Goal: Task Accomplishment & Management: Manage account settings

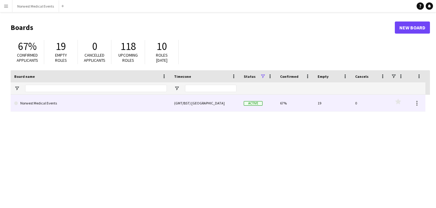
click at [50, 104] on link "Norwest Medical Events" at bounding box center [90, 103] width 152 height 17
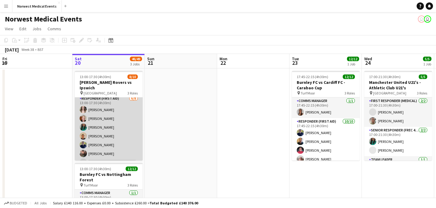
scroll to position [25, 0]
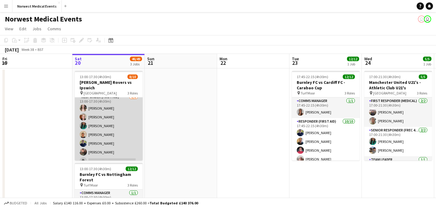
click at [113, 136] on app-card-role "Responder (First Aid) [DATE] 13:00-17:30 (4h30m) [PERSON_NAME] [PERSON_NAME] [P…" at bounding box center [109, 134] width 68 height 82
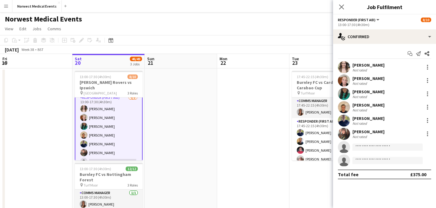
scroll to position [25, 0]
click at [340, 8] on icon at bounding box center [341, 7] width 6 height 6
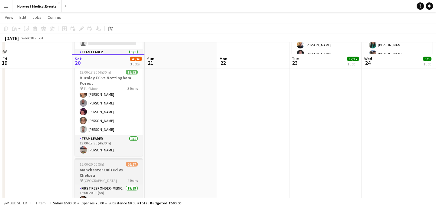
scroll to position [186, 0]
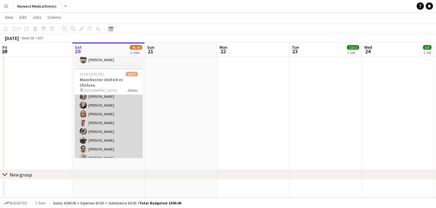
click at [120, 132] on app-card-role "First Responder (Medical) 19/19 15:00-20:00 (5h) [PERSON_NAME] [PERSON_NAME] [P…" at bounding box center [109, 162] width 68 height 178
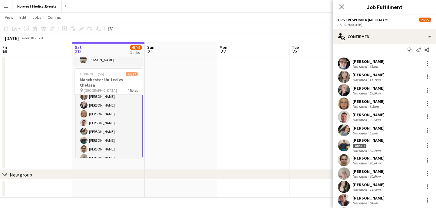
scroll to position [4, 0]
click at [426, 143] on div at bounding box center [427, 144] width 7 height 7
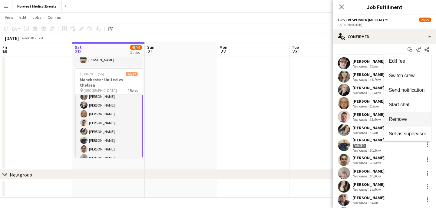
click at [410, 118] on span "Remove" at bounding box center [407, 118] width 38 height 5
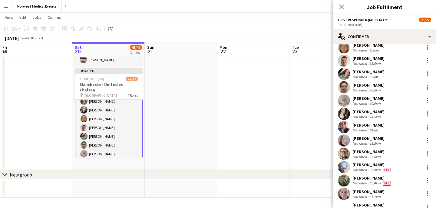
scroll to position [123, 0]
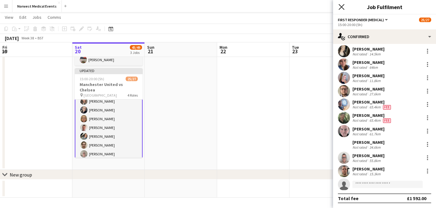
click at [341, 8] on icon at bounding box center [341, 7] width 6 height 6
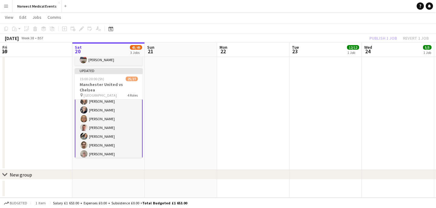
click at [380, 37] on div "Publish 1 job Revert 1 job" at bounding box center [399, 38] width 74 height 8
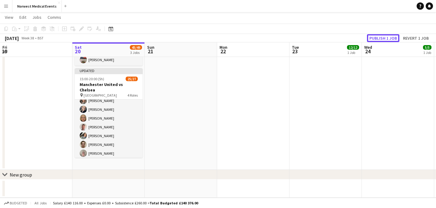
scroll to position [22, 0]
click at [380, 37] on button "Publish 1 job" at bounding box center [383, 38] width 32 height 8
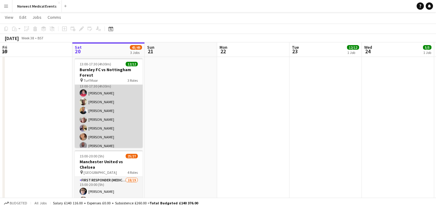
scroll to position [11, 0]
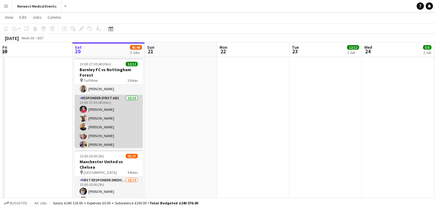
click at [121, 116] on app-card-role "Responder (First Aid) [DATE] 13:00-17:30 (4h30m) [PERSON_NAME] [PERSON_NAME] [P…" at bounding box center [109, 145] width 68 height 100
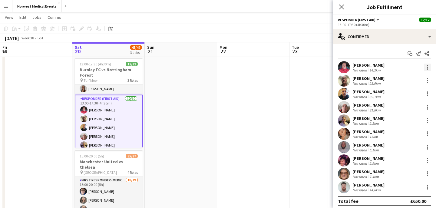
click at [427, 68] on div at bounding box center [427, 67] width 7 height 7
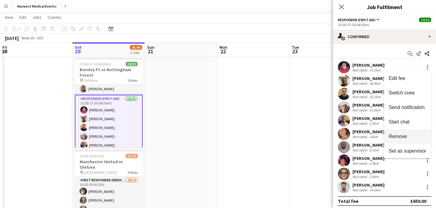
click at [402, 136] on span "Remove" at bounding box center [397, 136] width 18 height 5
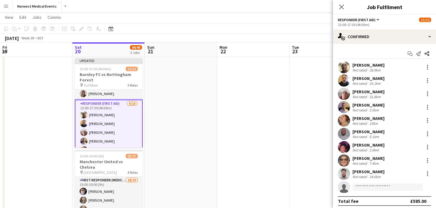
click at [342, 8] on icon "Close pop-in" at bounding box center [341, 7] width 5 height 5
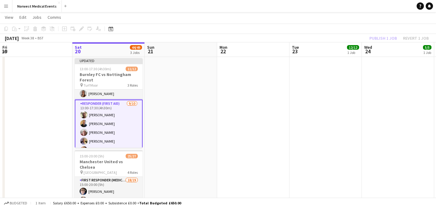
click at [383, 39] on div "Publish 1 job Revert 1 job" at bounding box center [399, 38] width 74 height 8
click at [383, 39] on button "Publish 1 job" at bounding box center [383, 38] width 32 height 8
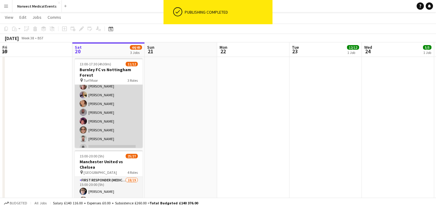
click at [121, 114] on app-card-role "Responder (First Aid) [DATE] 13:00-17:30 (4h30m) [PERSON_NAME] [PERSON_NAME] [P…" at bounding box center [109, 104] width 68 height 100
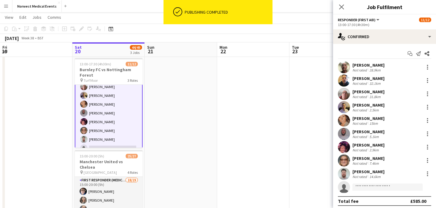
scroll to position [52, 0]
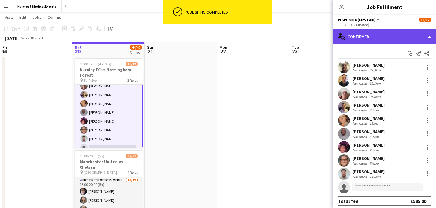
click at [368, 41] on div "single-neutral-actions-check-2 Confirmed" at bounding box center [384, 36] width 103 height 15
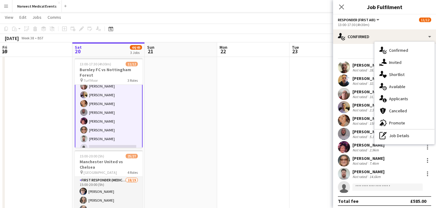
click at [401, 95] on div "single-neutral-actions-information Applicants" at bounding box center [404, 99] width 60 height 12
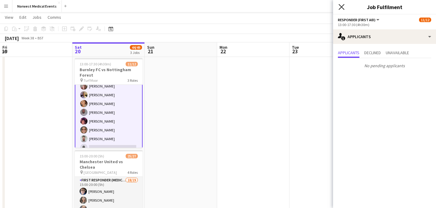
click at [339, 5] on icon at bounding box center [341, 7] width 6 height 6
